Goal: Information Seeking & Learning: Learn about a topic

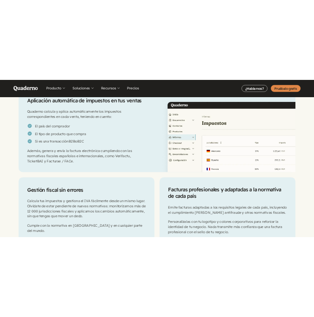
scroll to position [850, 0]
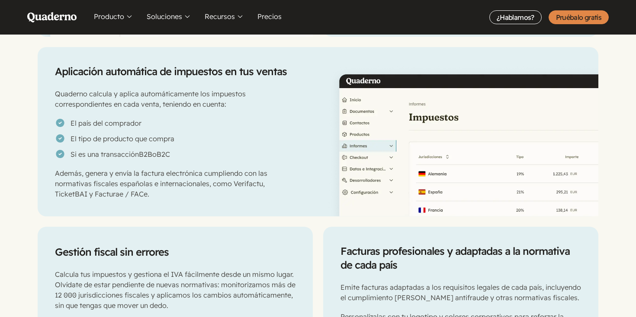
click at [223, 65] on h2 "Aplicación automática de impuestos en tus ventas" at bounding box center [173, 71] width 237 height 14
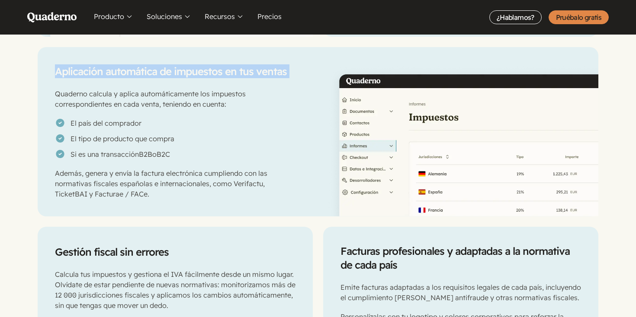
click at [223, 65] on h2 "Aplicación automática de impuestos en tus ventas" at bounding box center [173, 71] width 237 height 14
copy div "Aplicación automática de impuestos en tus ventas"
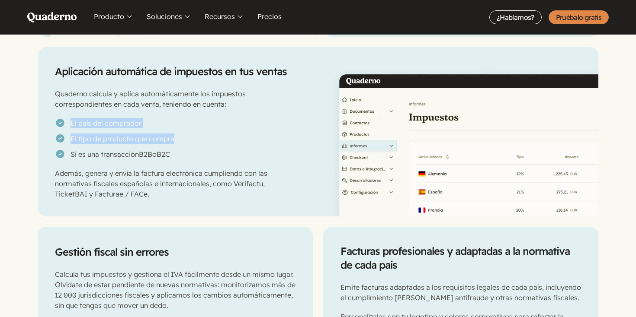
drag, startPoint x: 179, startPoint y: 129, endPoint x: 69, endPoint y: 112, distance: 111.2
click at [69, 118] on ul "El país del comprador El tipo de producto que compra Si es una transacción B2B …" at bounding box center [173, 139] width 237 height 42
copy ul "El país del comprador El tipo de producto que compra"
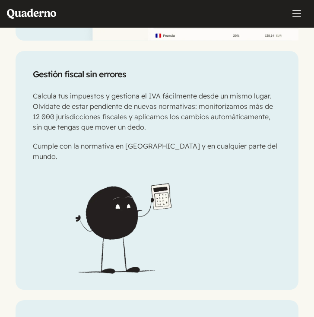
scroll to position [1331, 0]
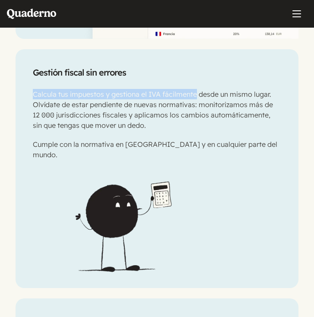
drag, startPoint x: 26, startPoint y: 94, endPoint x: 197, endPoint y: 96, distance: 171.3
click at [197, 96] on div "Gestión fiscal sin errores Calcula tus impuestos y gestiona el IVA fácilmente d…" at bounding box center [157, 108] width 283 height 118
copy p "Calcula tus impuestos y gestiona el IVA fácilmente"
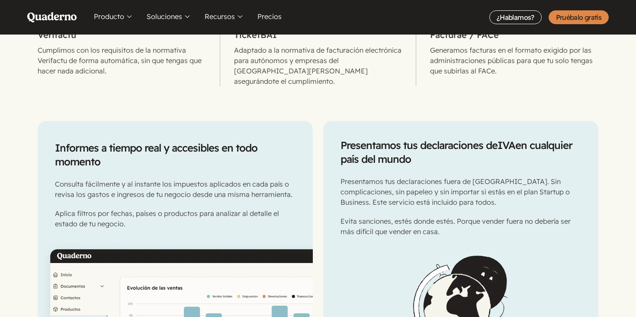
scroll to position [494, 0]
drag, startPoint x: 447, startPoint y: 145, endPoint x: 327, endPoint y: 136, distance: 120.1
click at [327, 136] on div "Presentamos tus declaraciones de [PERSON_NAME] en cualquier país del mundo Pres…" at bounding box center [460, 180] width 275 height 116
copy h2 "Presentamos tus declaraciones de [PERSON_NAME] en cualquier país del mundo"
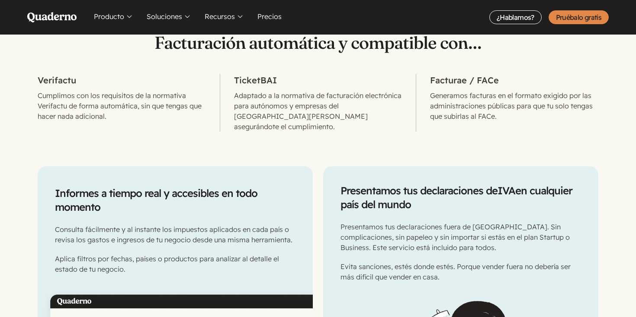
scroll to position [450, 0]
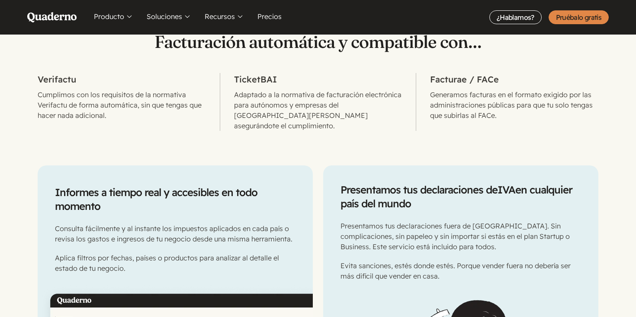
click at [150, 186] on h2 "Informes a tiempo real y accesibles en todo momento" at bounding box center [175, 200] width 240 height 28
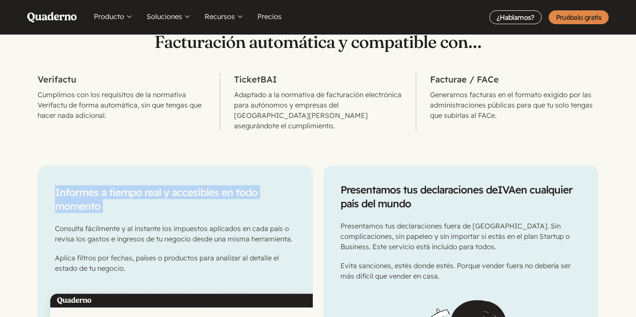
click at [150, 186] on h2 "Informes a tiempo real y accesibles en todo momento" at bounding box center [175, 200] width 240 height 28
copy div "Informes a tiempo real y accesibles en todo momento"
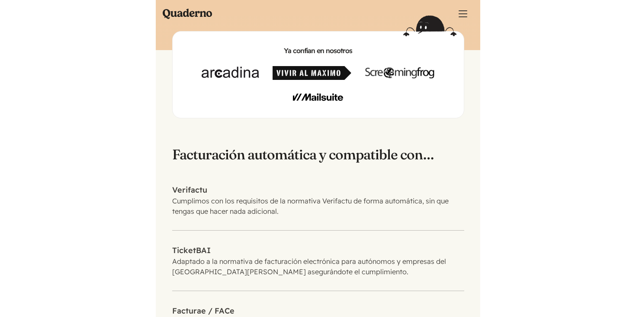
scroll to position [0, 0]
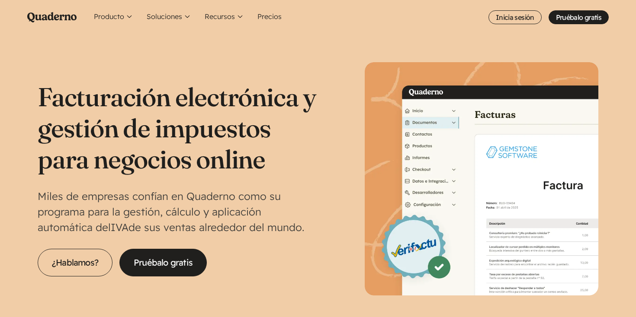
click at [166, 104] on h1 "Facturación electrónica y gestión de impuestos para negocios online" at bounding box center [178, 127] width 280 height 93
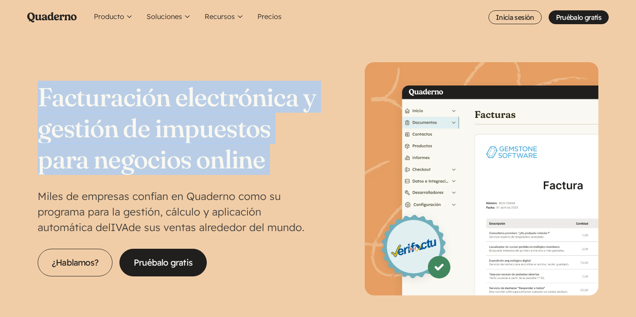
click at [166, 104] on h1 "Facturación electrónica y gestión de impuestos para negocios online" at bounding box center [178, 127] width 280 height 93
copy div "Facturación electrónica y gestión de impuestos para negocios online"
